Goal: Information Seeking & Learning: Learn about a topic

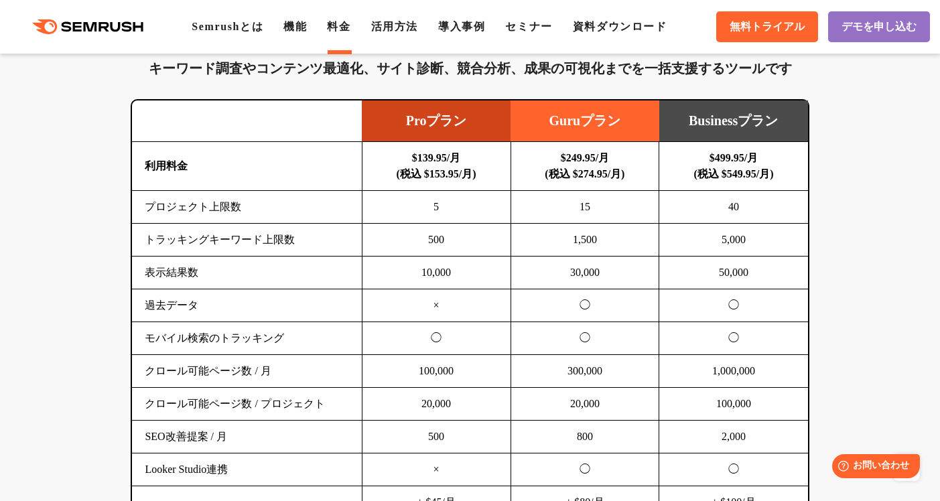
scroll to position [799, 0]
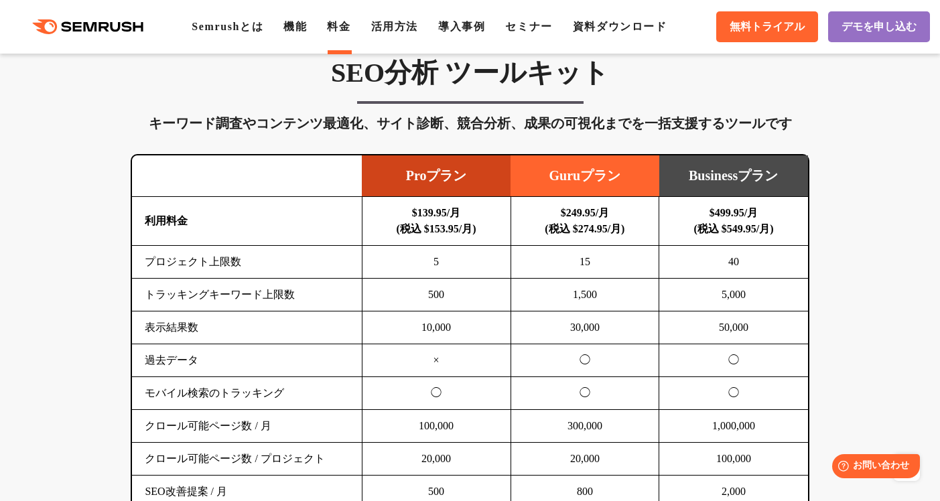
click at [578, 210] on b "$249.95/月 (税込 $274.95/月)" at bounding box center [585, 220] width 80 height 27
click at [579, 210] on b "$249.95/月 (税込 $274.95/月)" at bounding box center [585, 220] width 80 height 27
drag, startPoint x: 604, startPoint y: 211, endPoint x: 552, endPoint y: 214, distance: 51.7
click at [552, 214] on b "$249.95/月 (税込 $274.95/月)" at bounding box center [585, 220] width 80 height 27
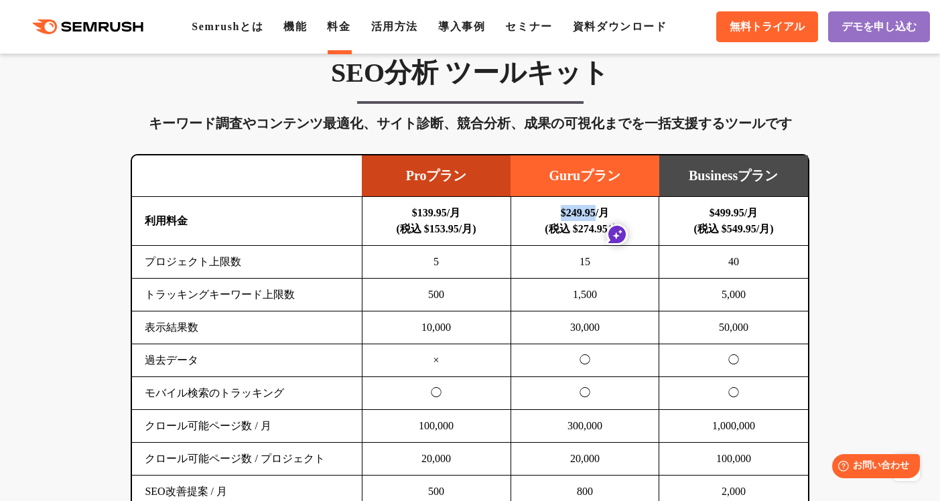
copy b "$249.95"
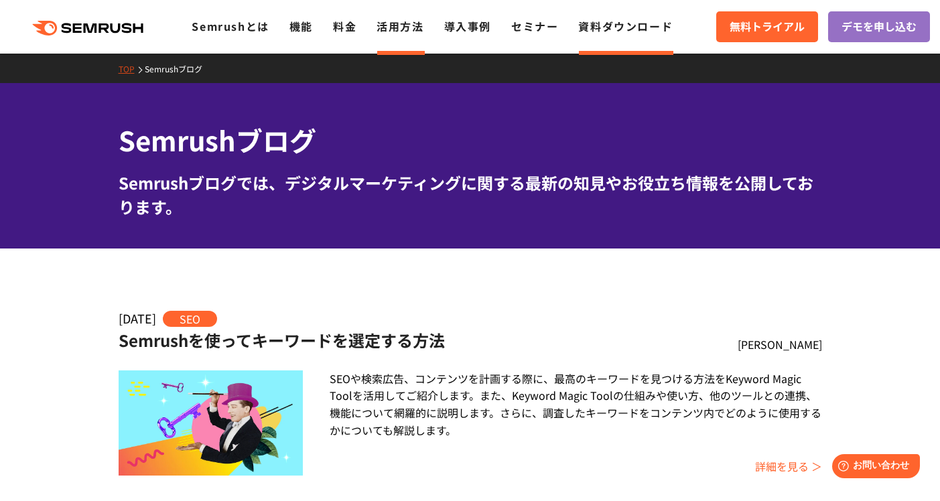
click at [413, 28] on link "活用方法" at bounding box center [400, 26] width 47 height 16
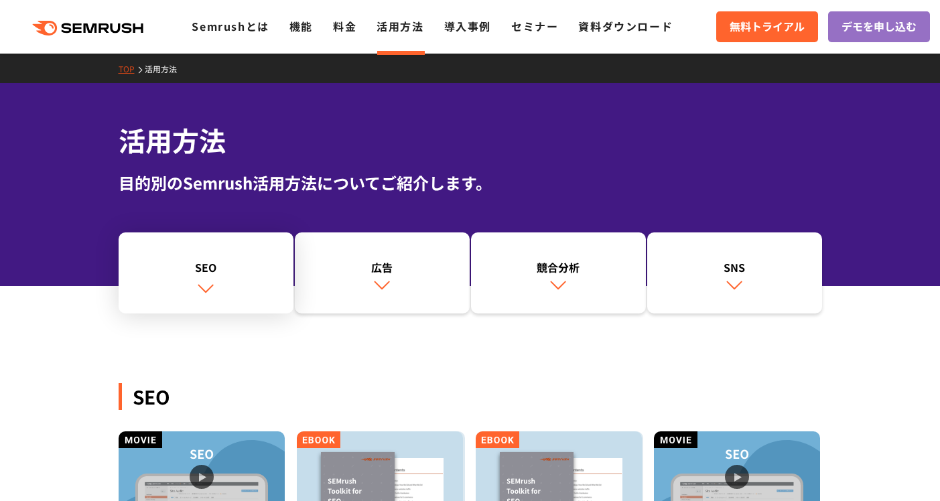
click at [224, 265] on div "SEO" at bounding box center [205, 267] width 161 height 16
click at [269, 279] on link "SEO" at bounding box center [206, 274] width 175 height 82
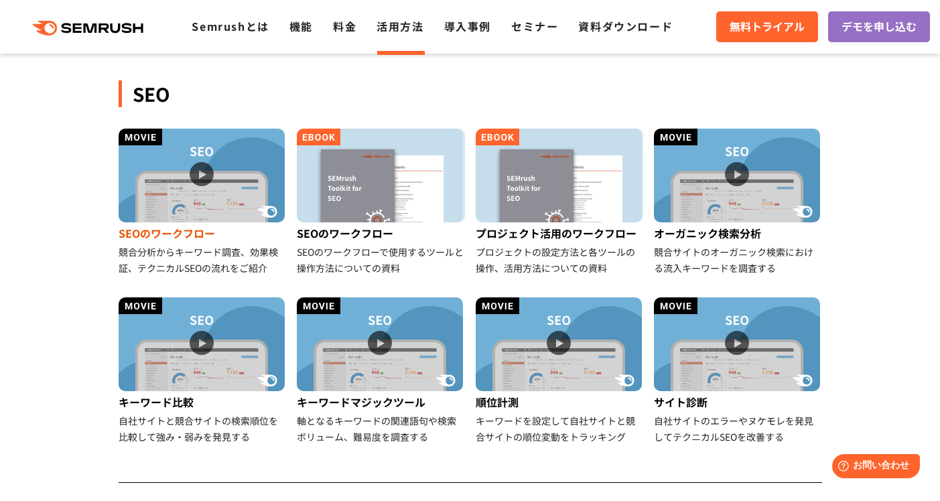
scroll to position [308, 0]
